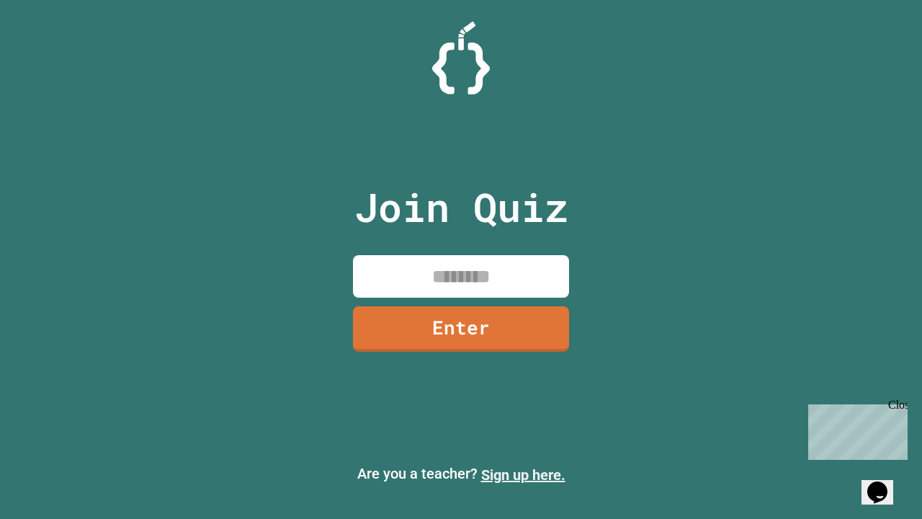
click at [523, 475] on link "Sign up here." at bounding box center [523, 474] width 84 height 17
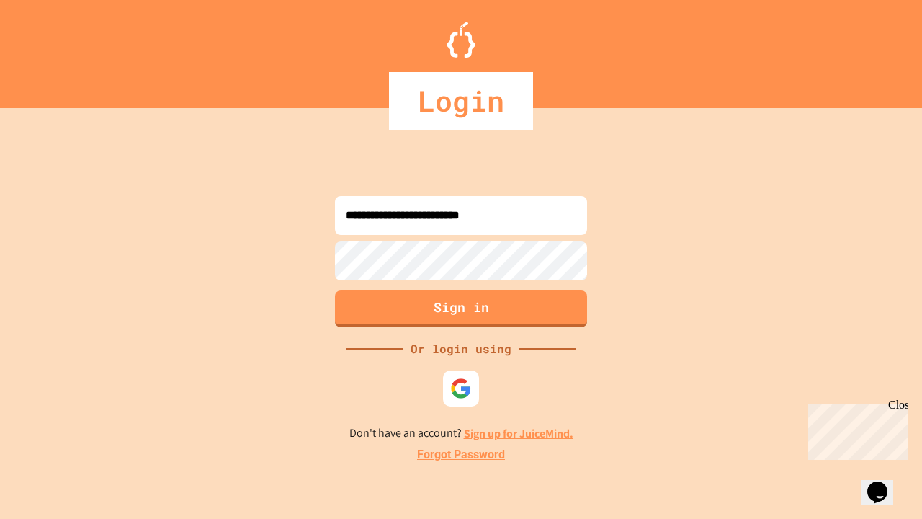
type input "**********"
